Goal: Navigation & Orientation: Find specific page/section

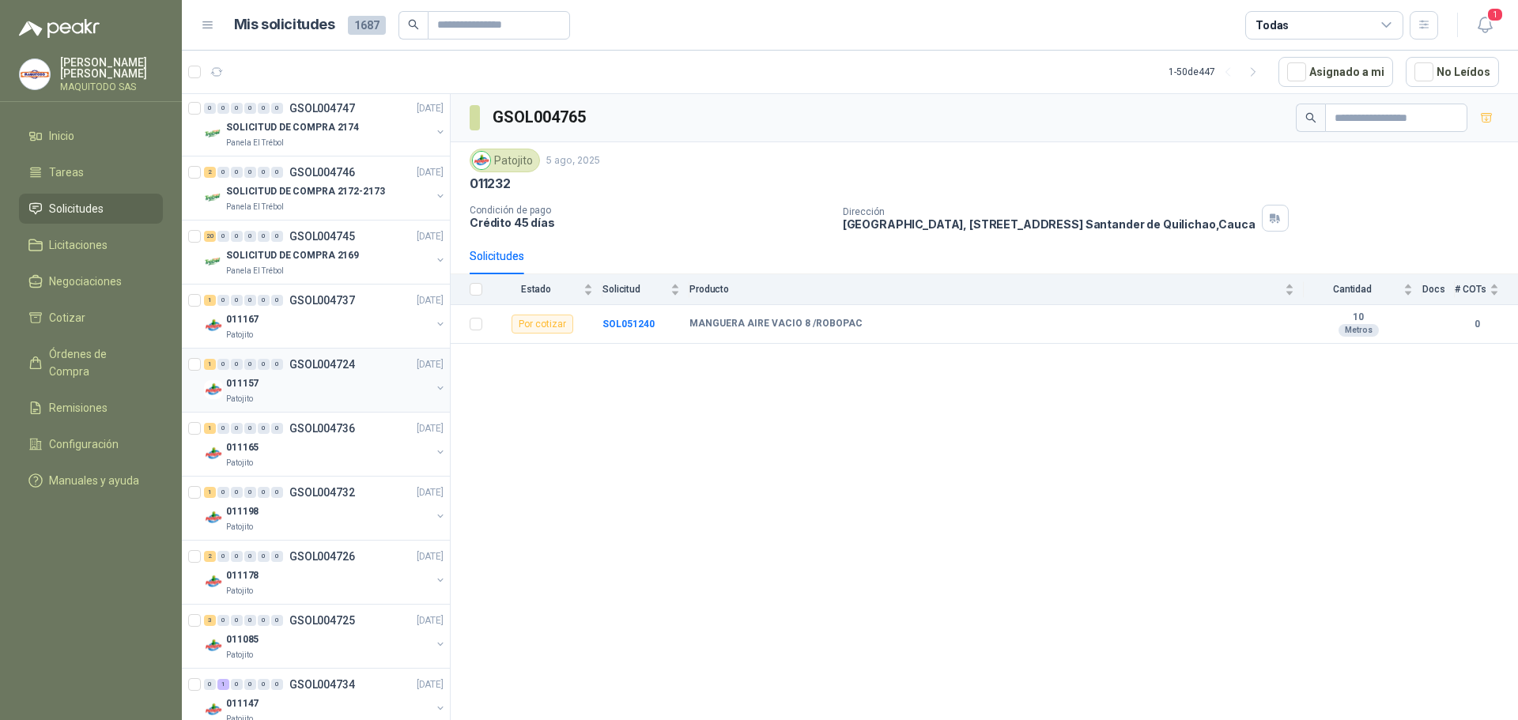
scroll to position [1344, 0]
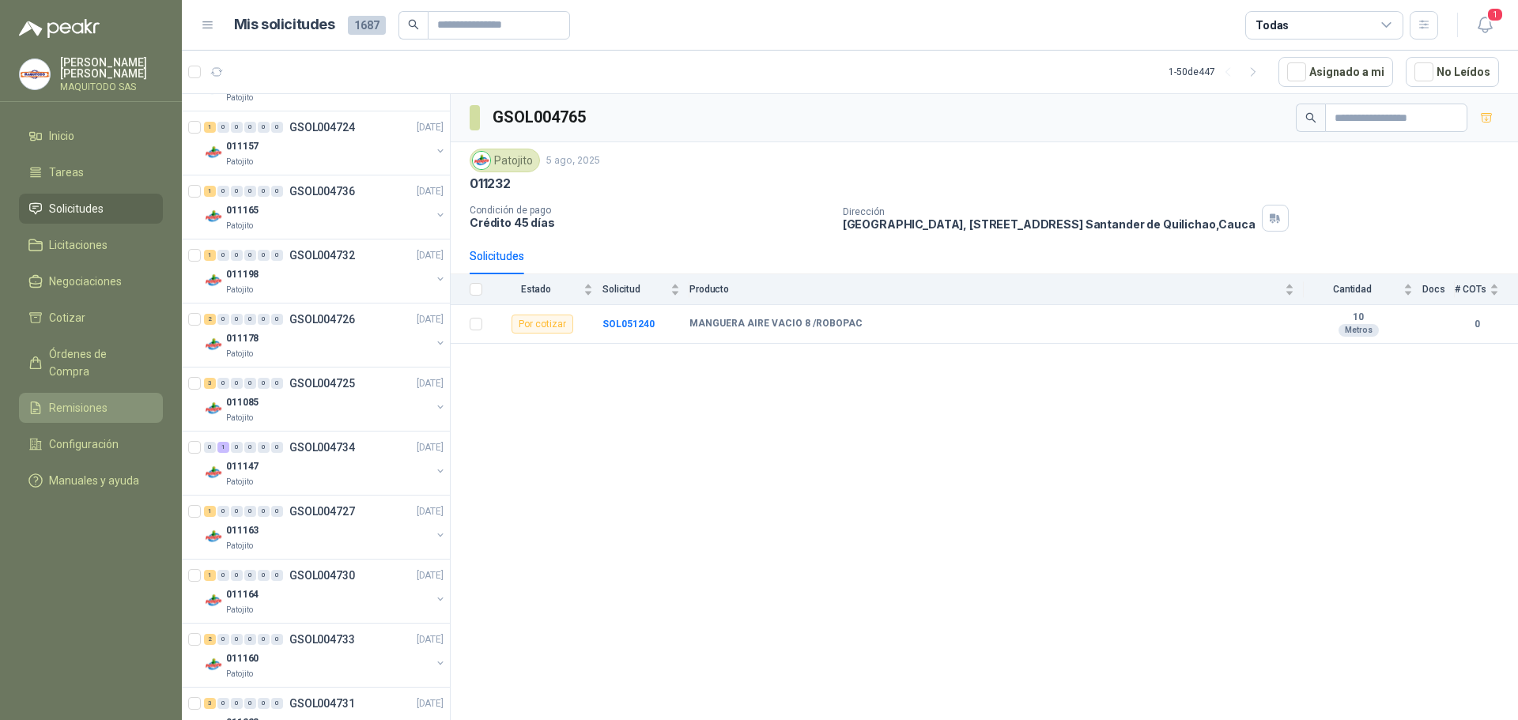
click at [63, 393] on link "Remisiones" at bounding box center [91, 408] width 144 height 30
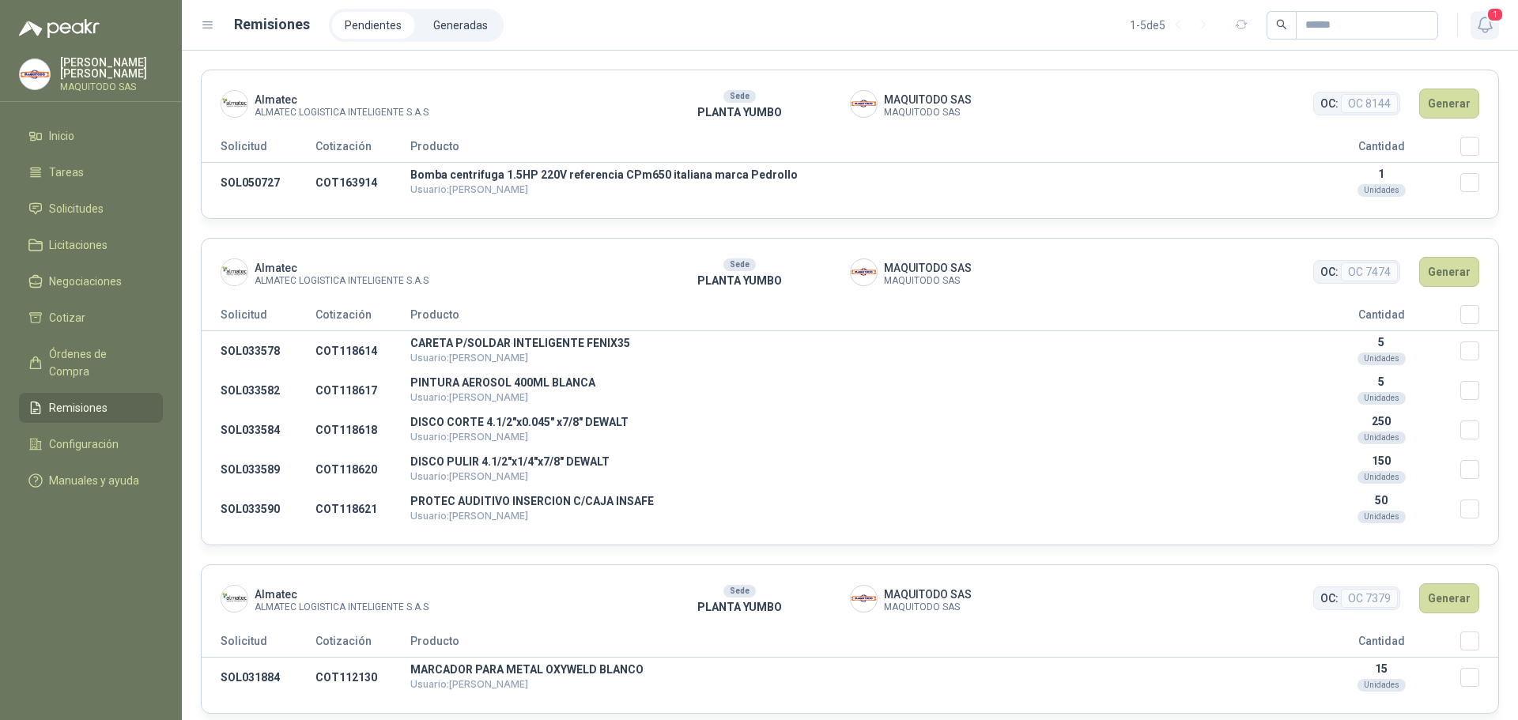
click at [1494, 29] on icon "button" at bounding box center [1485, 25] width 20 height 20
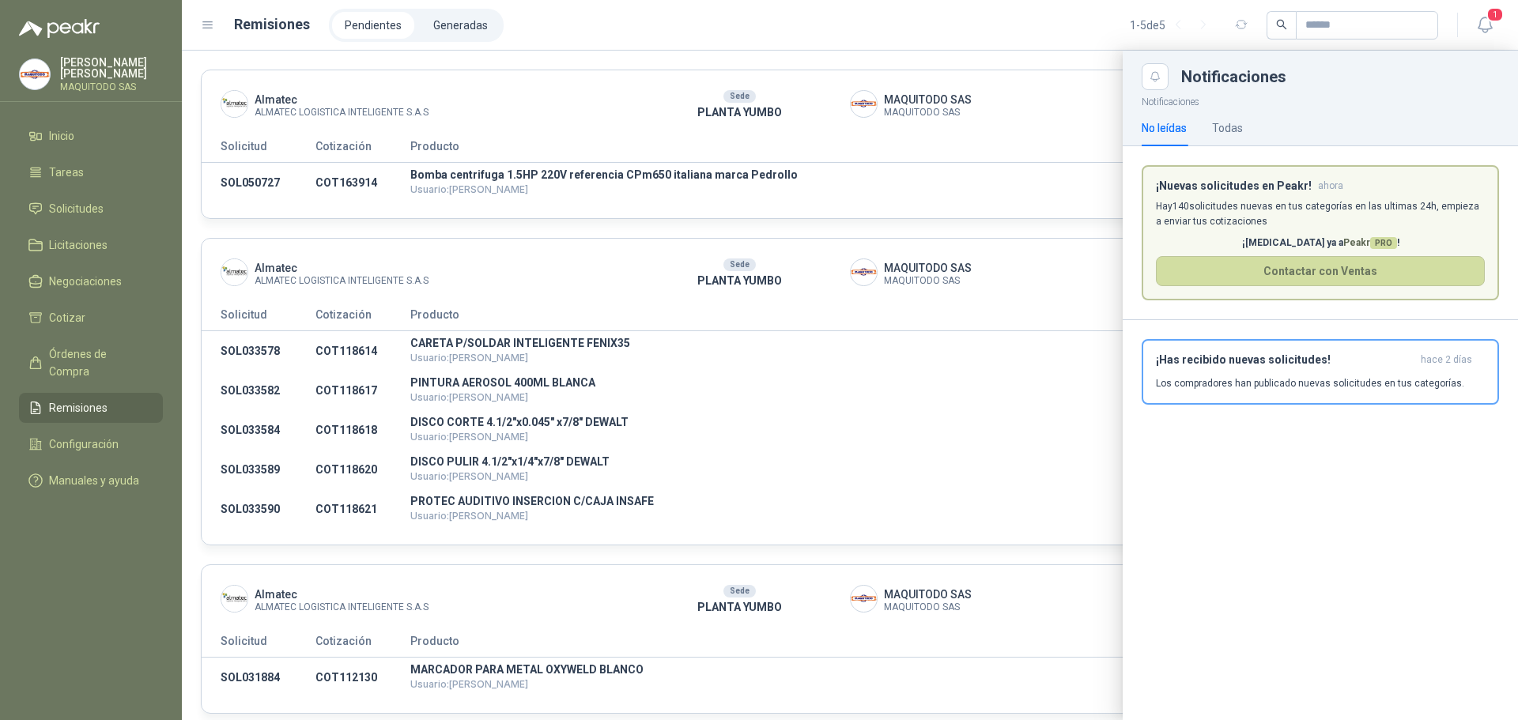
click at [1312, 208] on p "Hay 140 solicitudes nuevas en tus categorías en las ultimas 24h, empieza a envi…" at bounding box center [1320, 214] width 329 height 30
click at [1486, 29] on icon "button" at bounding box center [1483, 24] width 13 height 15
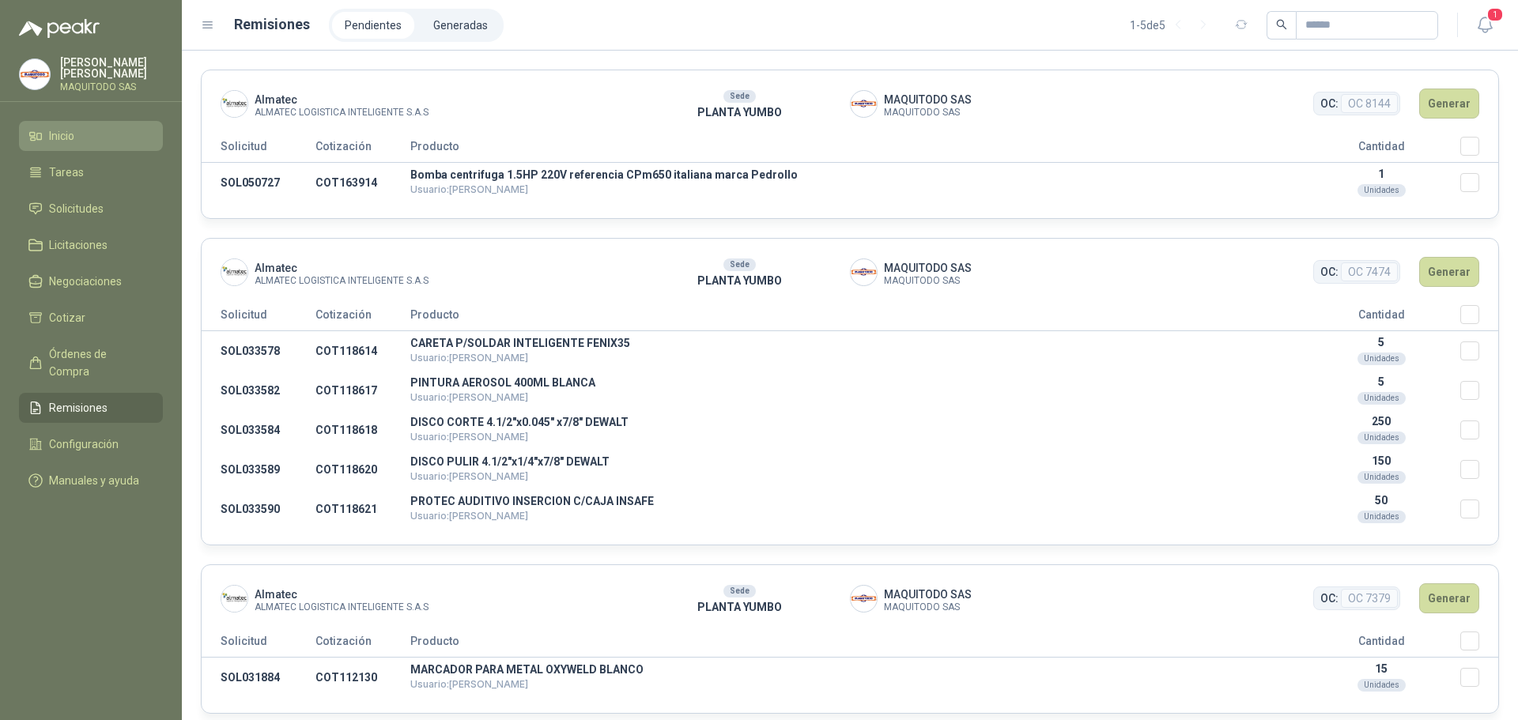
click at [100, 122] on link "Inicio" at bounding box center [91, 136] width 144 height 30
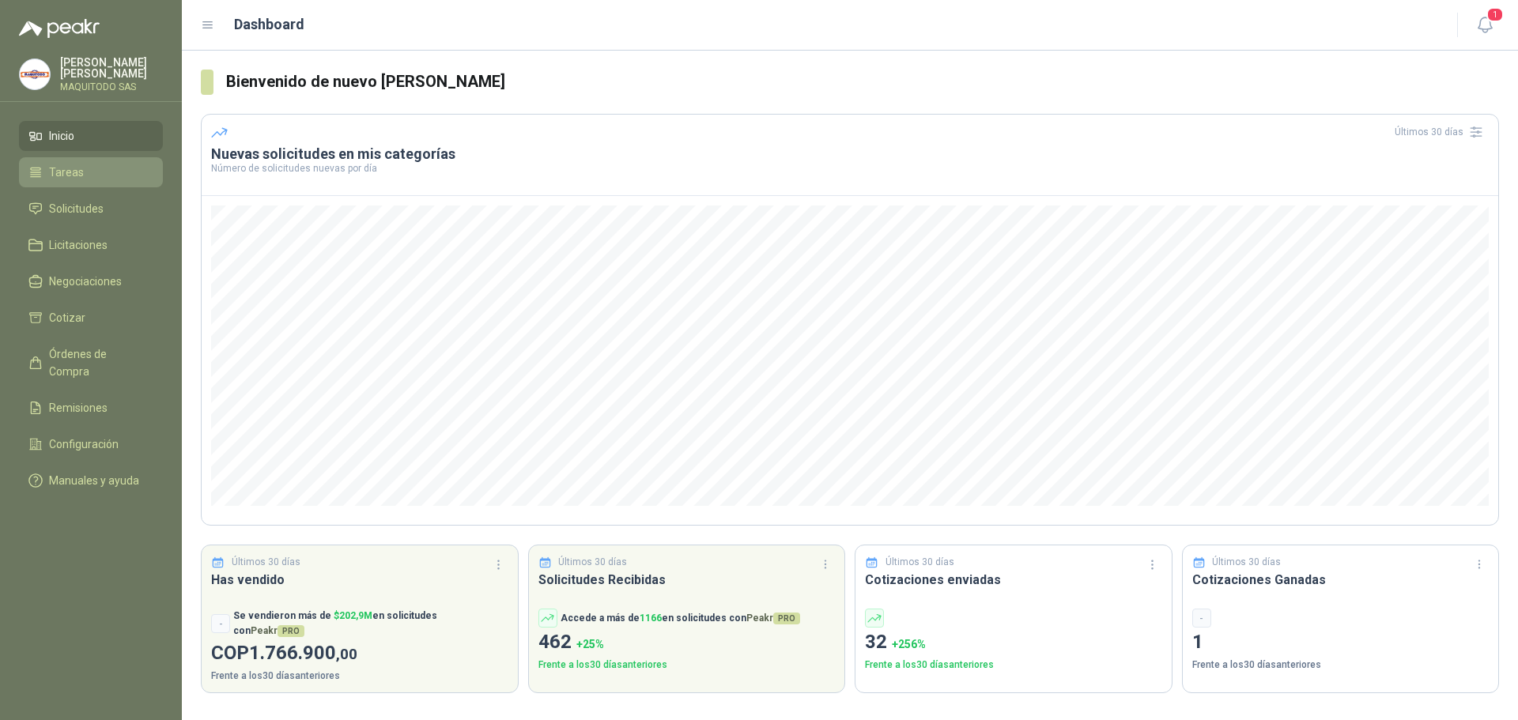
click at [90, 169] on li "Tareas" at bounding box center [90, 172] width 125 height 17
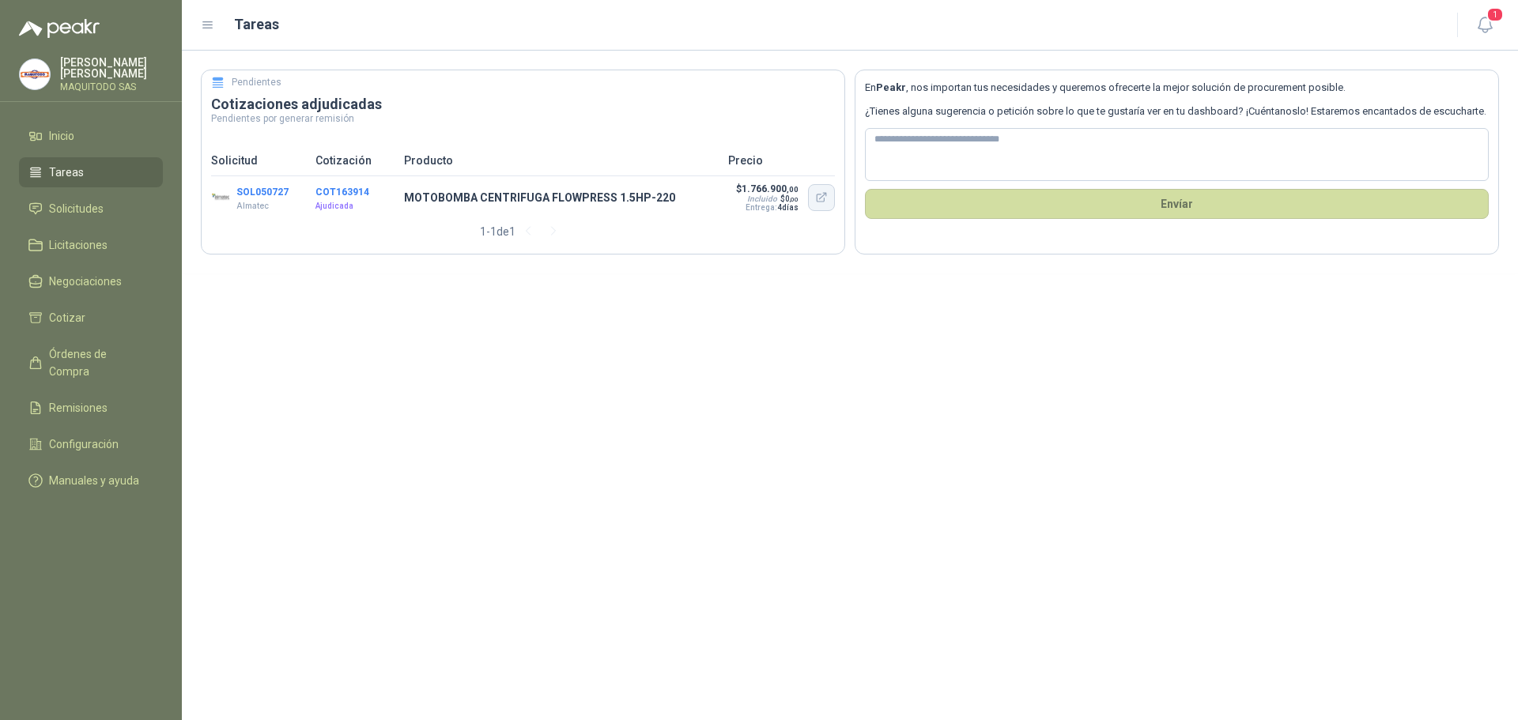
click at [825, 207] on button "button" at bounding box center [821, 197] width 27 height 27
click at [86, 205] on span "Solicitudes" at bounding box center [76, 208] width 55 height 17
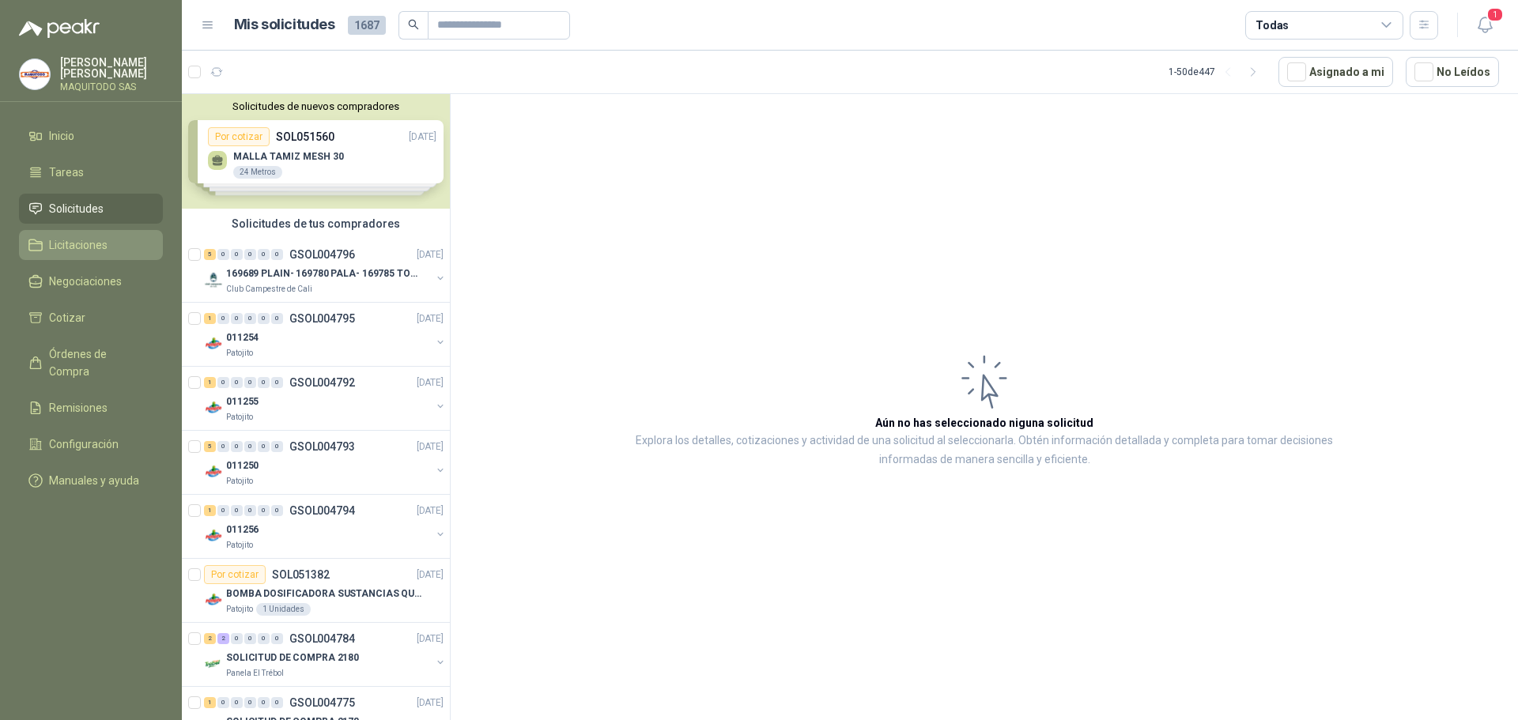
click at [89, 240] on span "Licitaciones" at bounding box center [78, 244] width 58 height 17
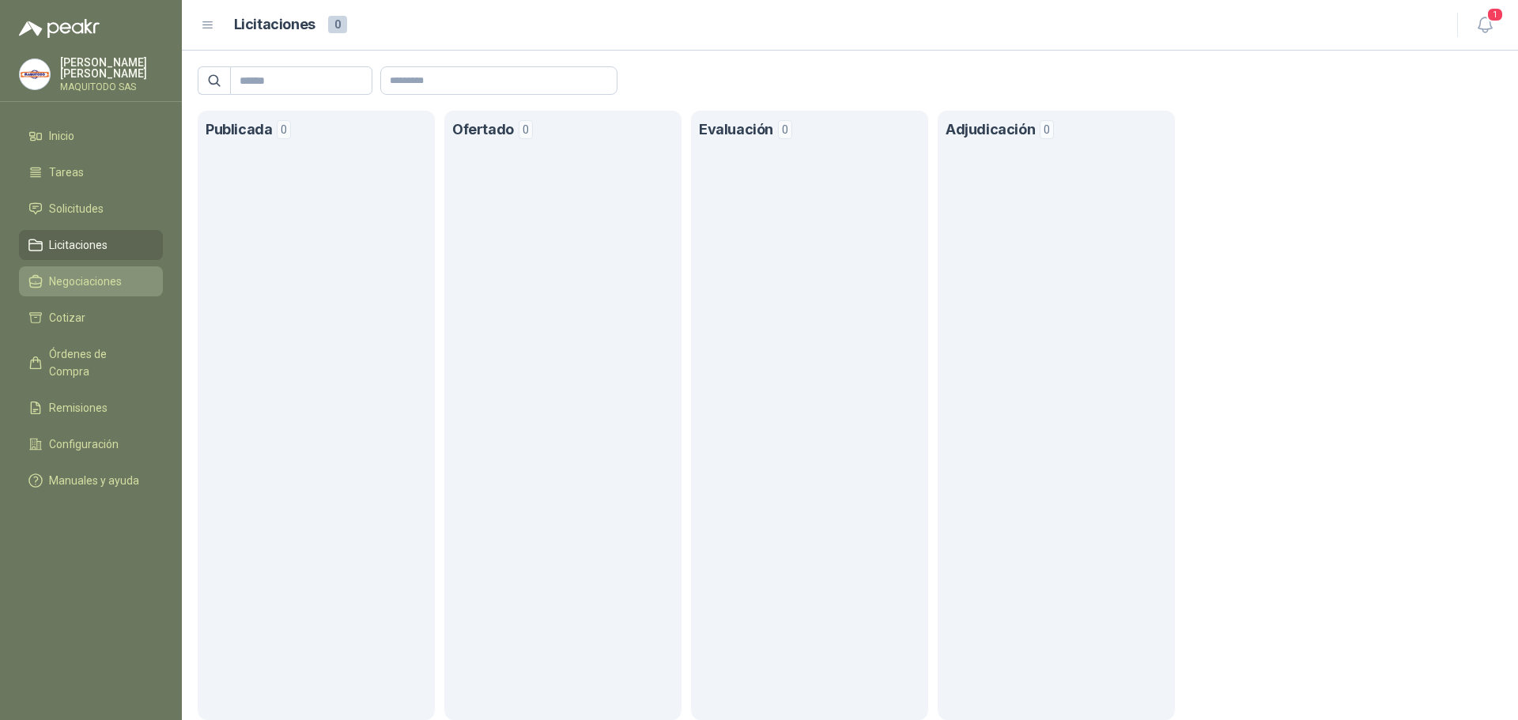
click at [120, 280] on span "Negociaciones" at bounding box center [85, 281] width 73 height 17
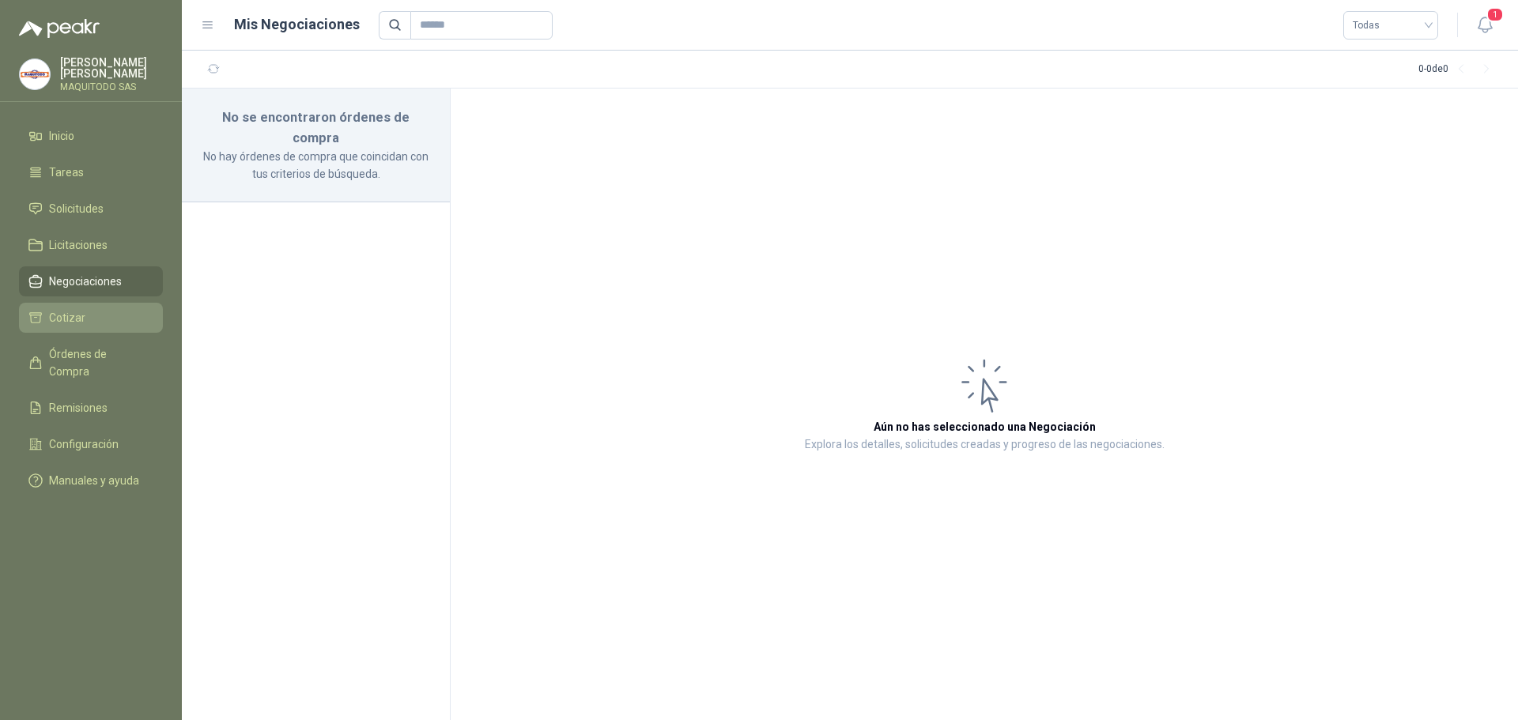
click at [119, 310] on li "Cotizar" at bounding box center [90, 317] width 125 height 17
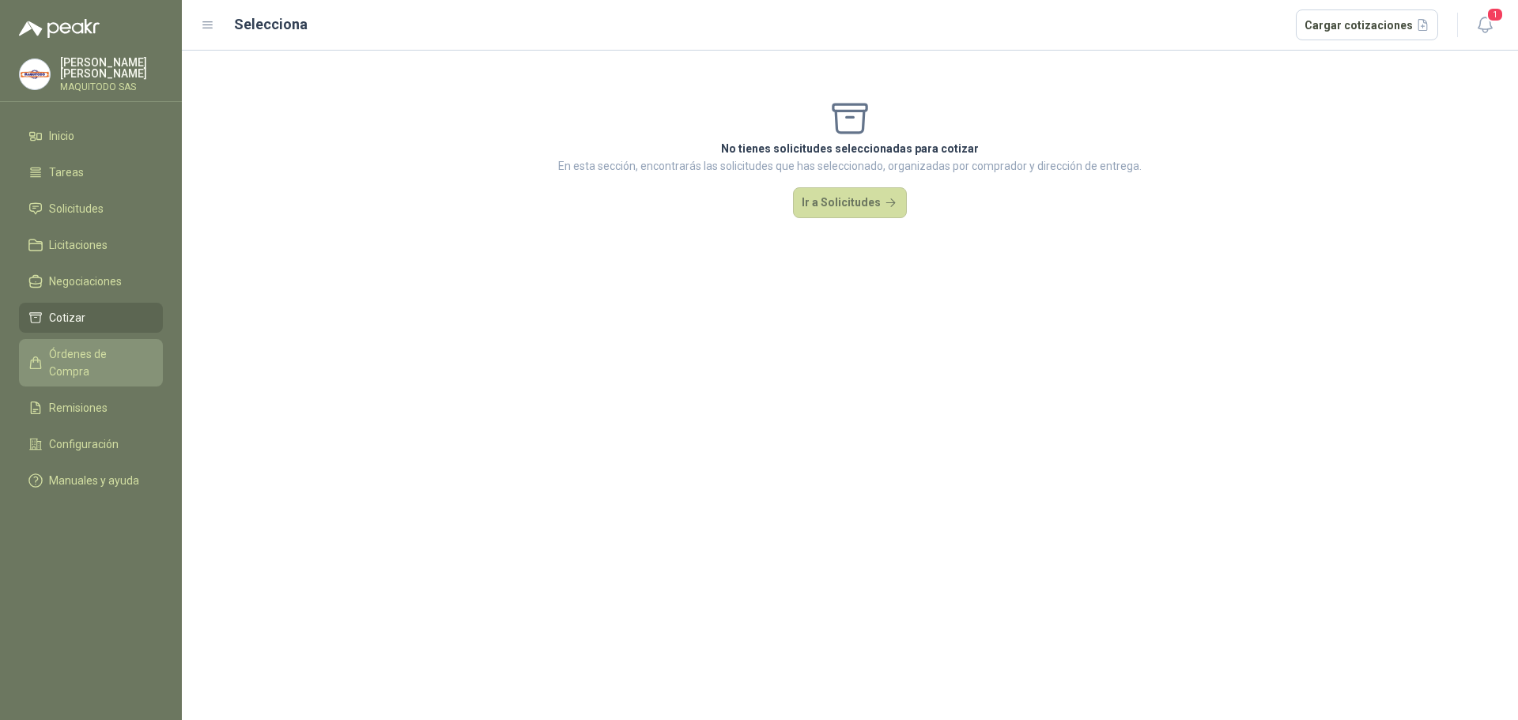
click at [137, 355] on span "Órdenes de Compra" at bounding box center [98, 362] width 99 height 35
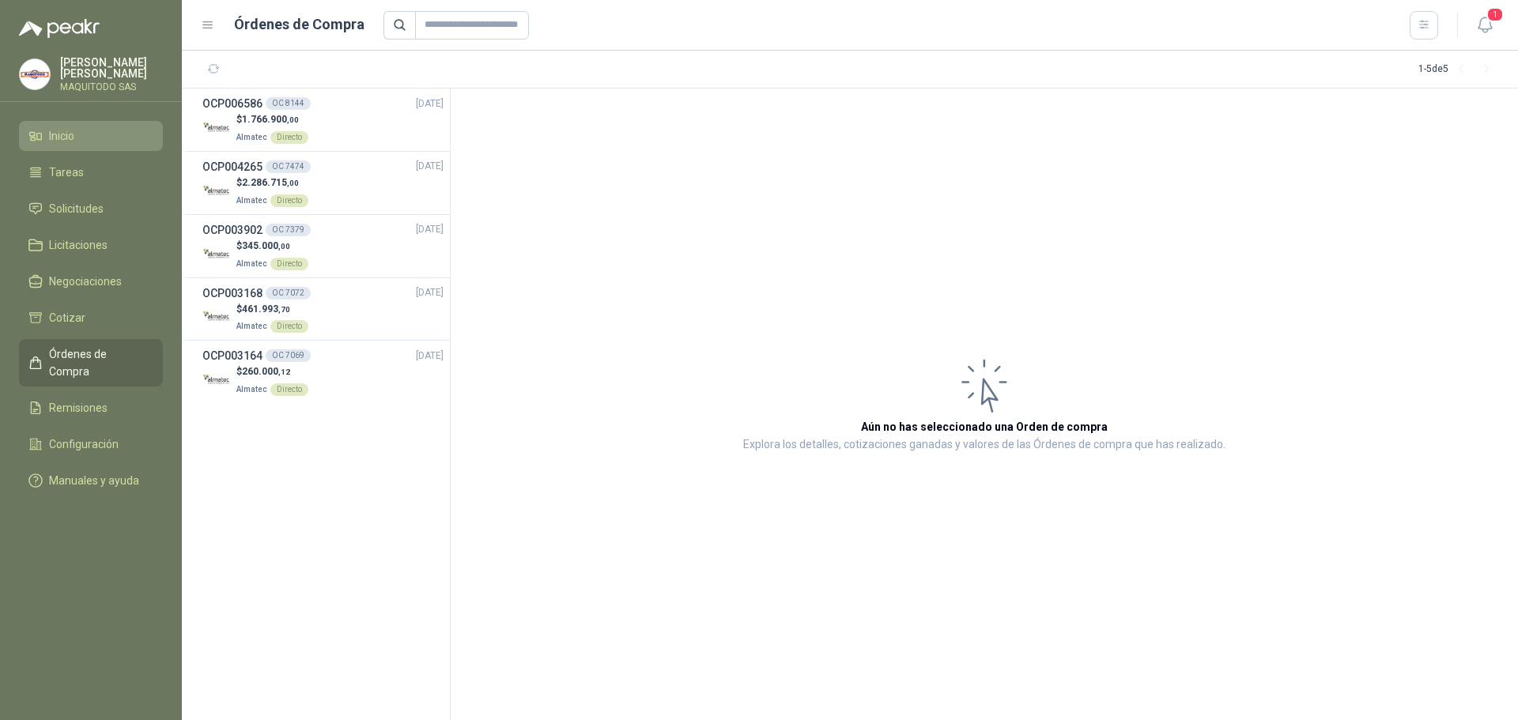
click at [85, 138] on li "Inicio" at bounding box center [90, 135] width 125 height 17
click at [1483, 13] on button "1" at bounding box center [1484, 25] width 28 height 28
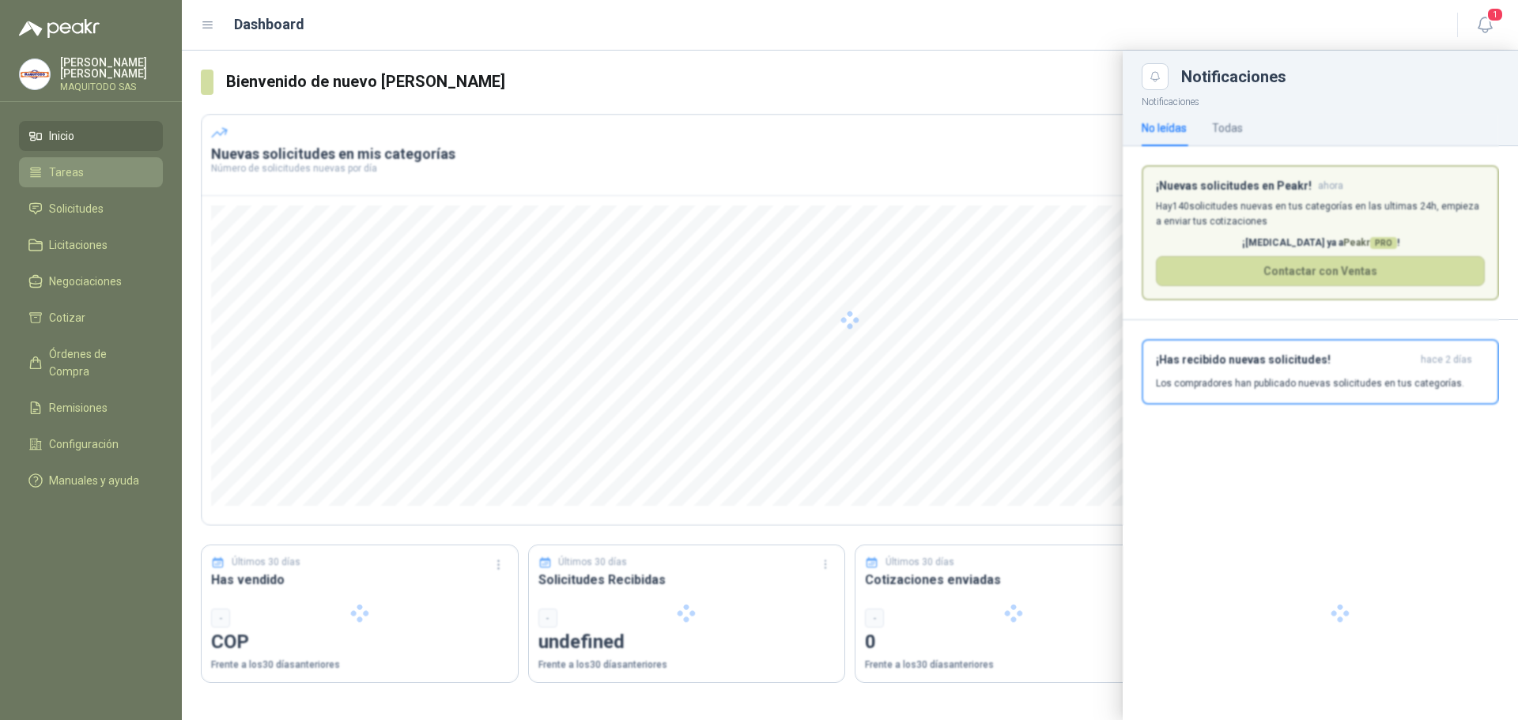
click at [57, 164] on span "Tareas" at bounding box center [66, 172] width 35 height 17
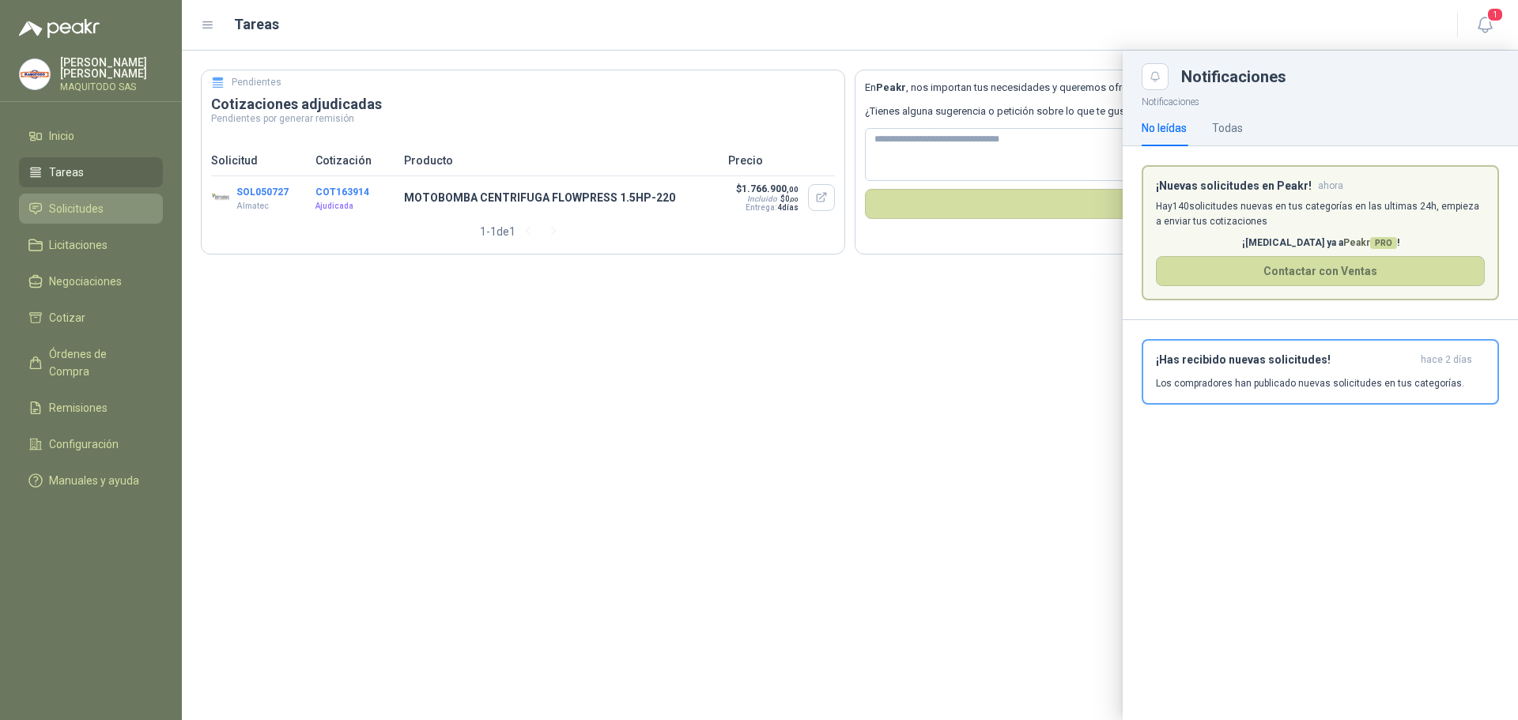
click at [84, 200] on span "Solicitudes" at bounding box center [76, 208] width 55 height 17
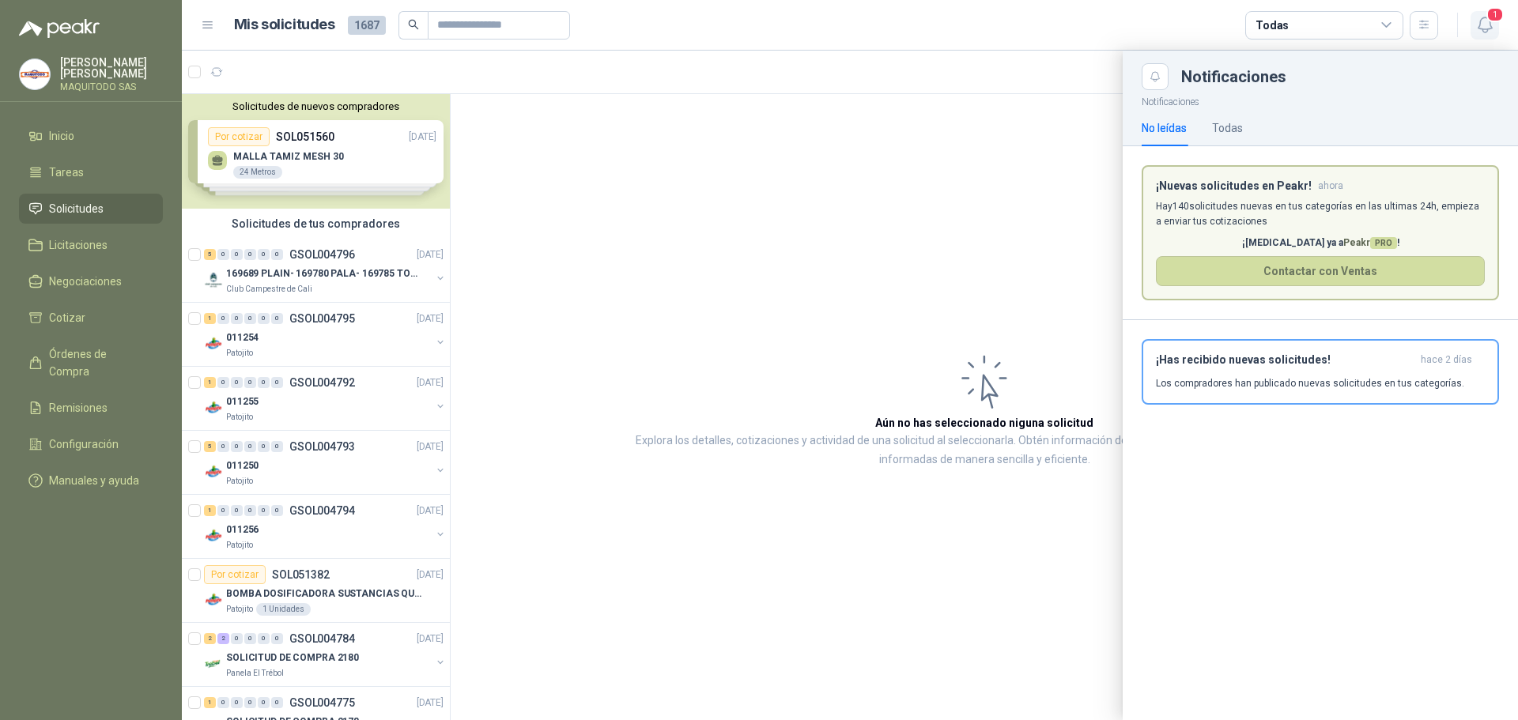
click at [1493, 21] on span "1" at bounding box center [1494, 14] width 17 height 15
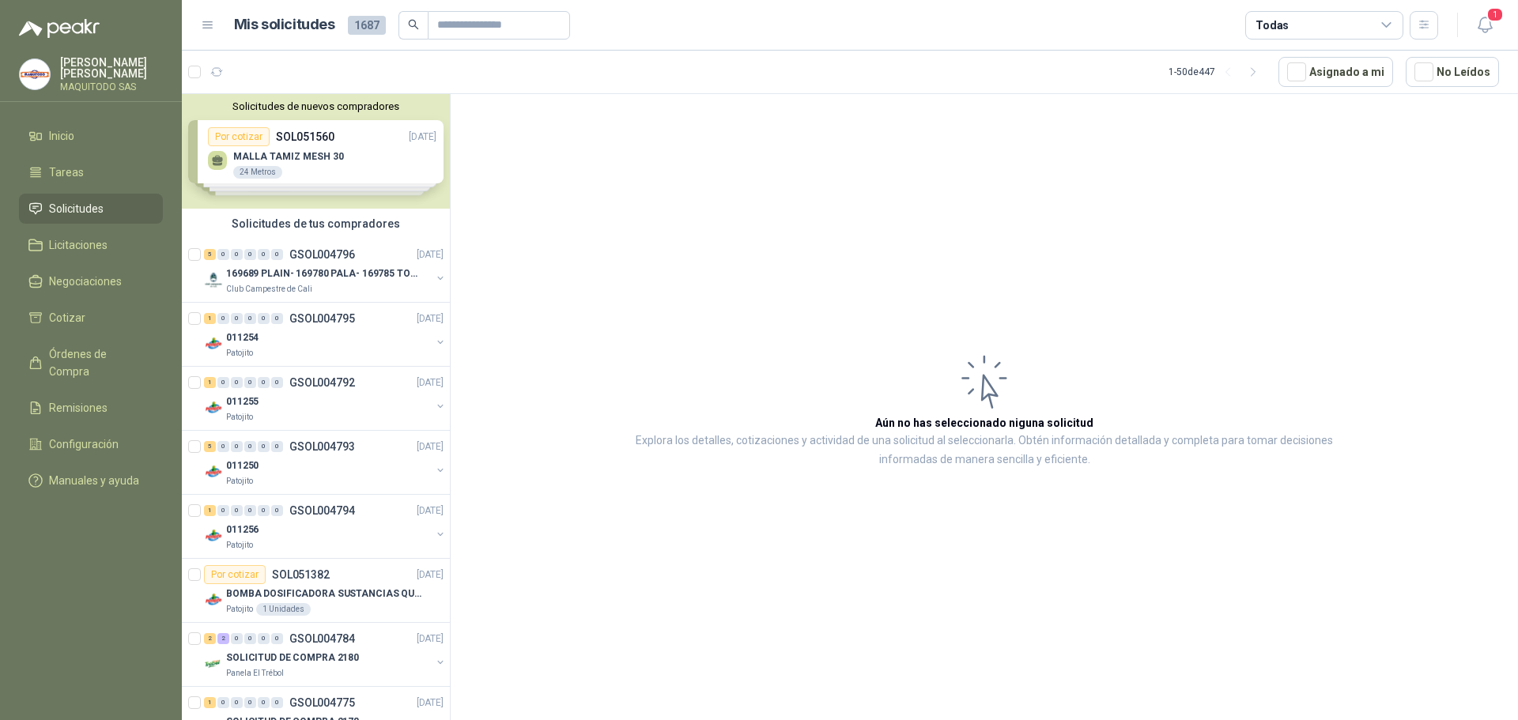
click at [292, 157] on div "Solicitudes de nuevos compradores Por cotizar SOL051560 [DATE] MALLA TAMIZ MESH…" at bounding box center [316, 151] width 268 height 115
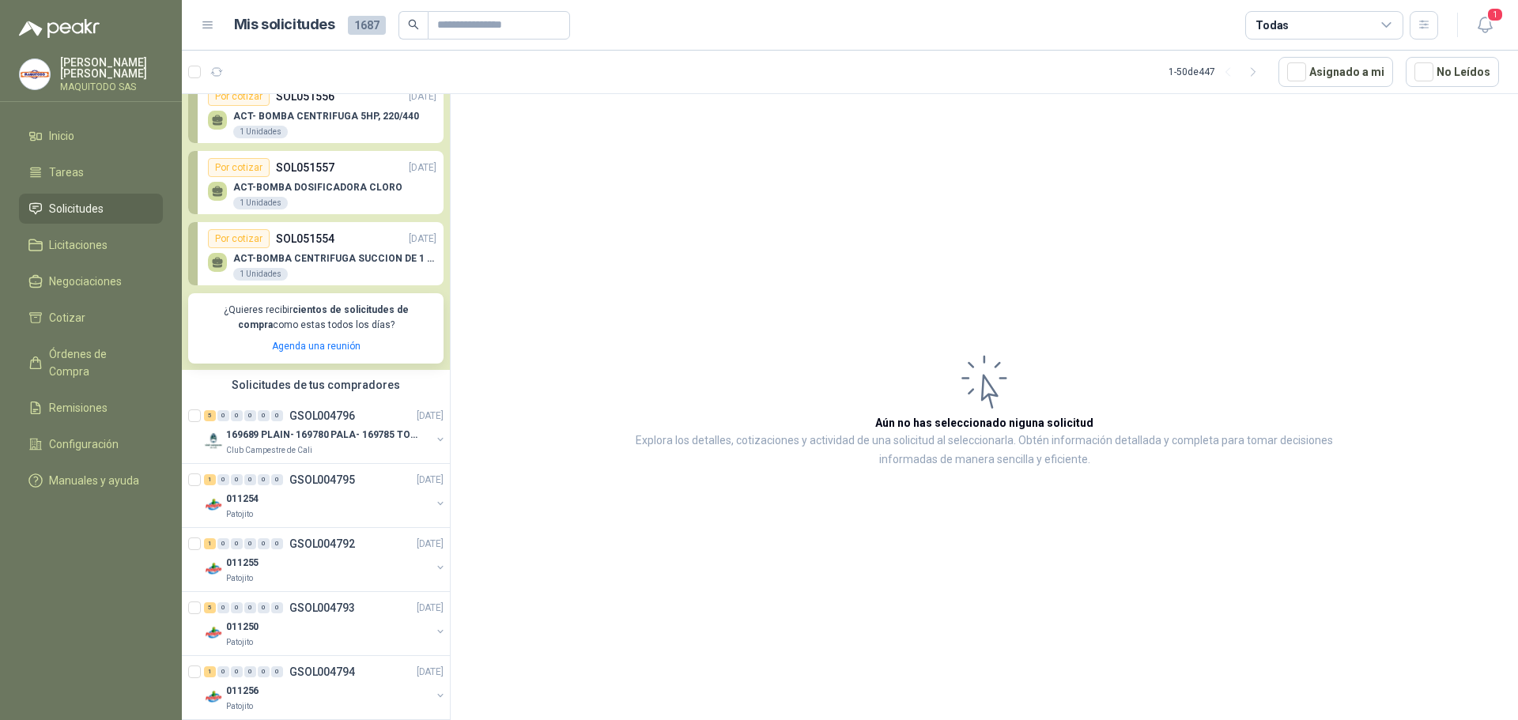
scroll to position [149, 0]
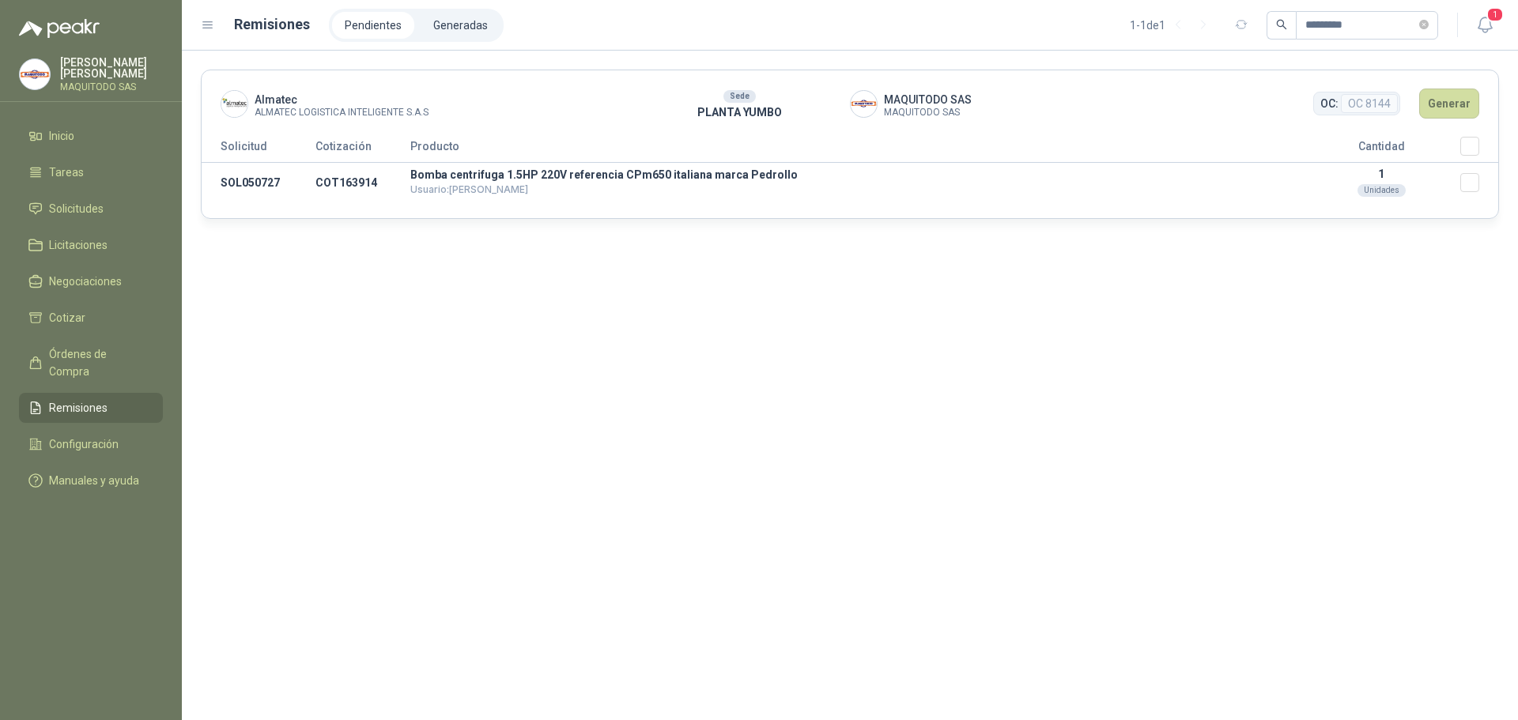
click at [96, 116] on menu "JUAN PERLAZA MAQUITODO SAS Inicio Tareas Solicitudes Licitaciones Negociaciones…" at bounding box center [91, 360] width 182 height 720
drag, startPoint x: 96, startPoint y: 116, endPoint x: 96, endPoint y: 126, distance: 10.3
click at [96, 120] on menu "JUAN PERLAZA MAQUITODO SAS Inicio Tareas Solicitudes Licitaciones Negociaciones…" at bounding box center [91, 360] width 182 height 720
click at [95, 128] on li "Inicio" at bounding box center [90, 135] width 125 height 17
